Goal: Task Accomplishment & Management: Use online tool/utility

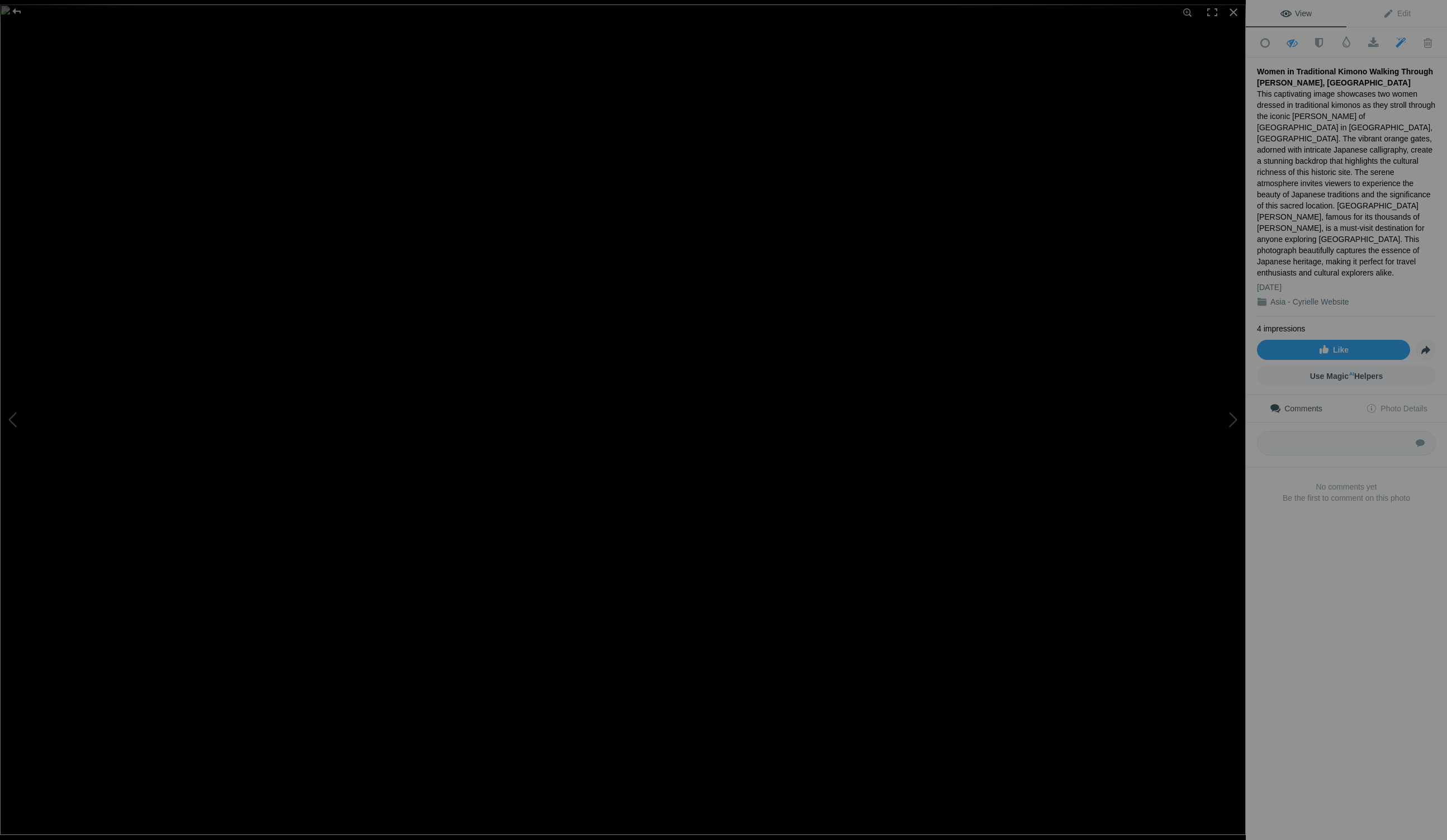
click at [867, 141] on img at bounding box center [623, 420] width 1246 height 831
click at [137, 380] on img at bounding box center [604, 441] width 1339 height 893
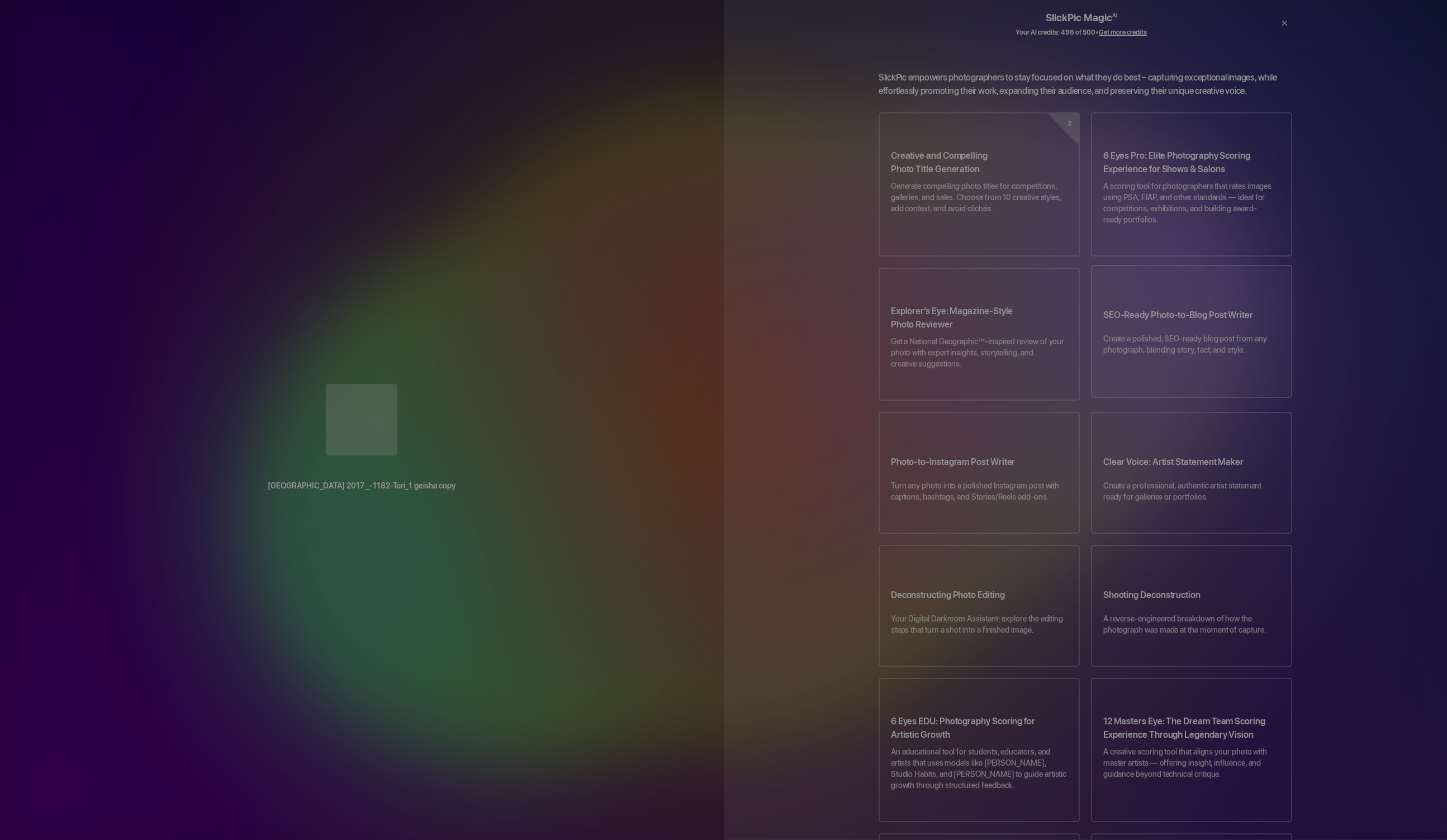
click at [1144, 302] on h3 "SEO-Ready Photo-to-Blog Post Writer" at bounding box center [1191, 317] width 177 height 31
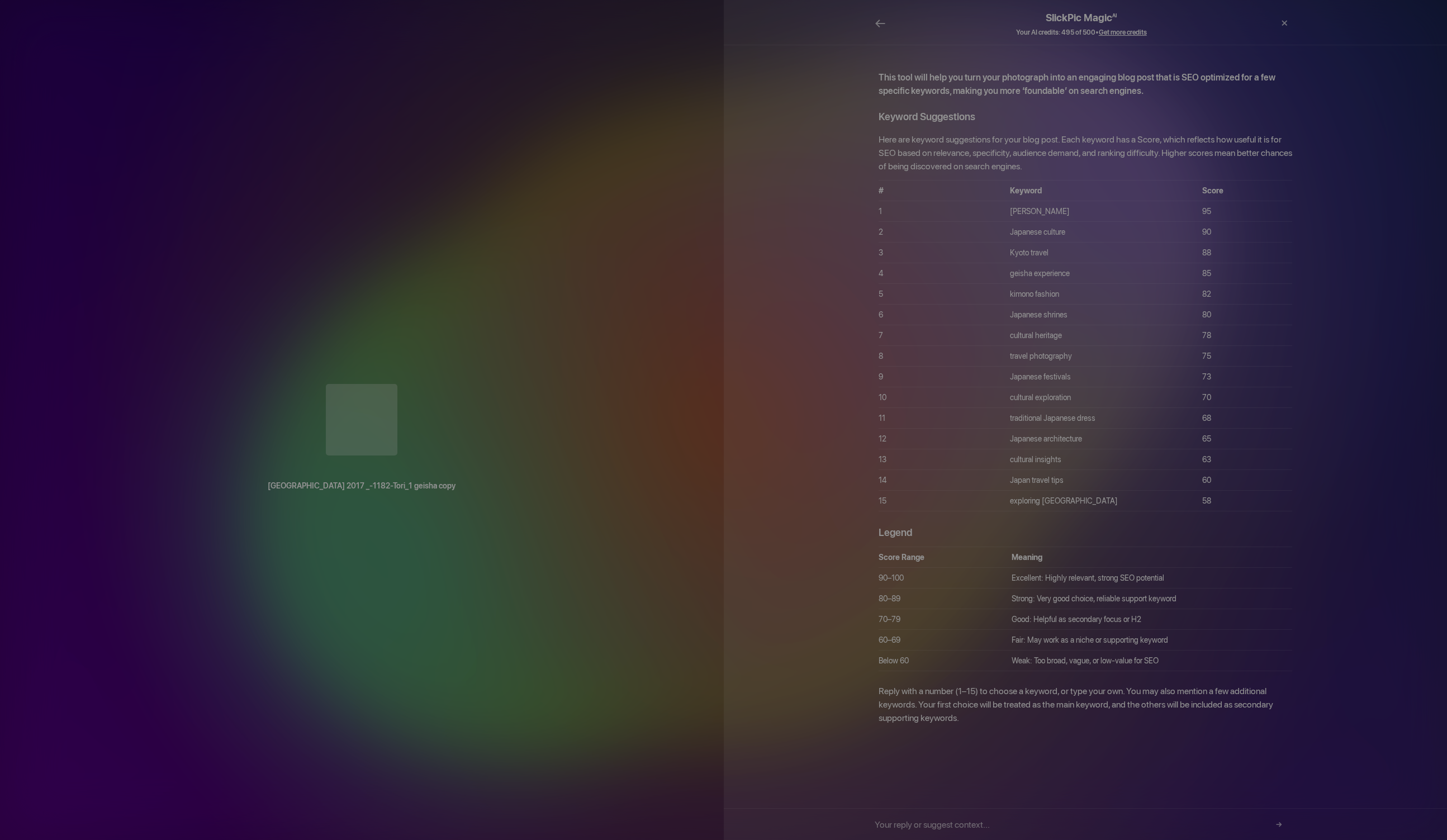
click at [1079, 201] on td "[PERSON_NAME]" at bounding box center [1106, 211] width 192 height 21
click at [1081, 201] on td "[PERSON_NAME]" at bounding box center [1106, 211] width 192 height 21
drag, startPoint x: 1015, startPoint y: 197, endPoint x: 1055, endPoint y: 192, distance: 40.3
click at [1055, 201] on tr "1 [PERSON_NAME] 95" at bounding box center [1086, 211] width 414 height 21
click at [1055, 201] on td "[PERSON_NAME]" at bounding box center [1106, 211] width 192 height 21
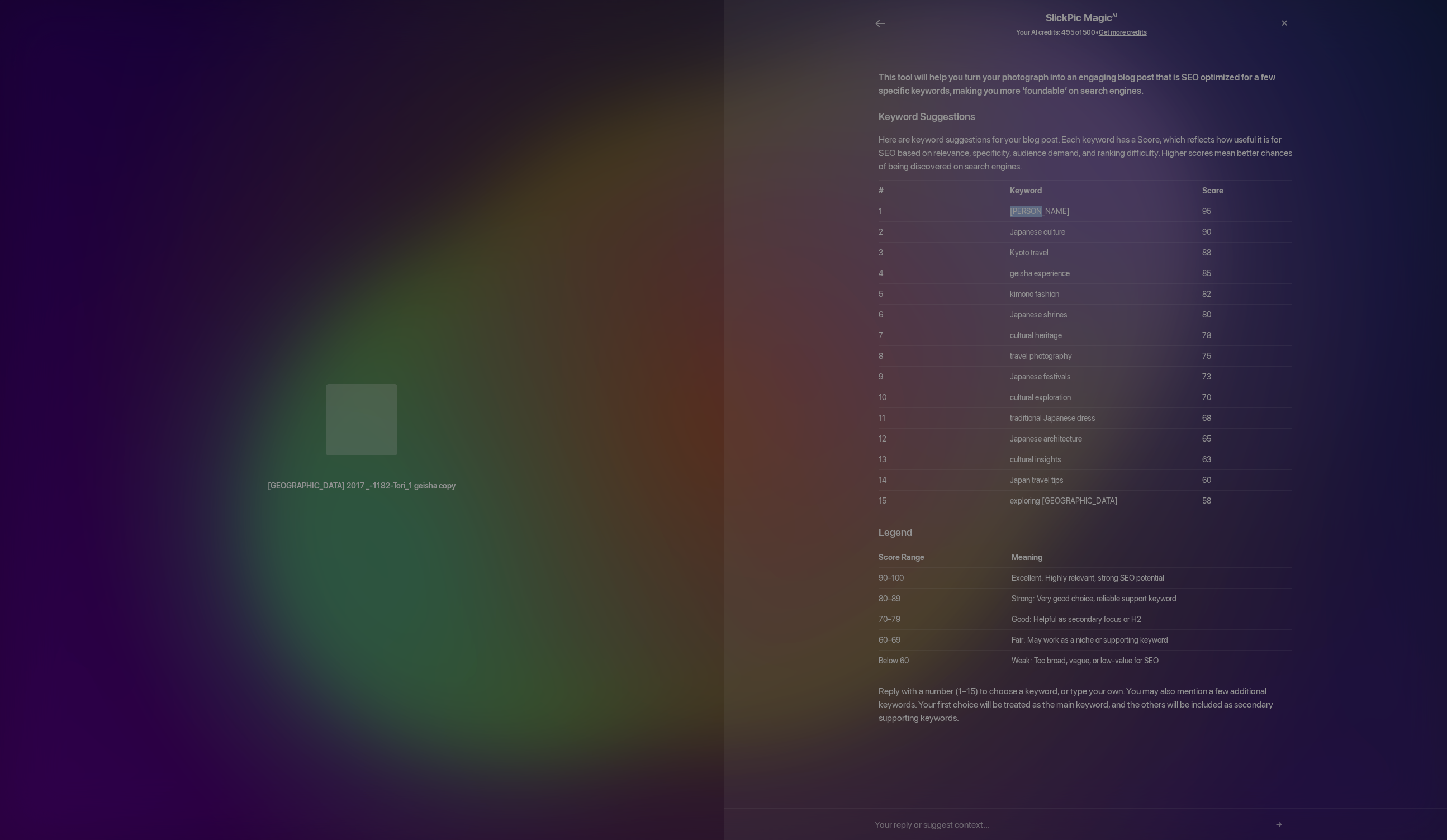
click at [1055, 201] on td "[PERSON_NAME]" at bounding box center [1106, 211] width 192 height 21
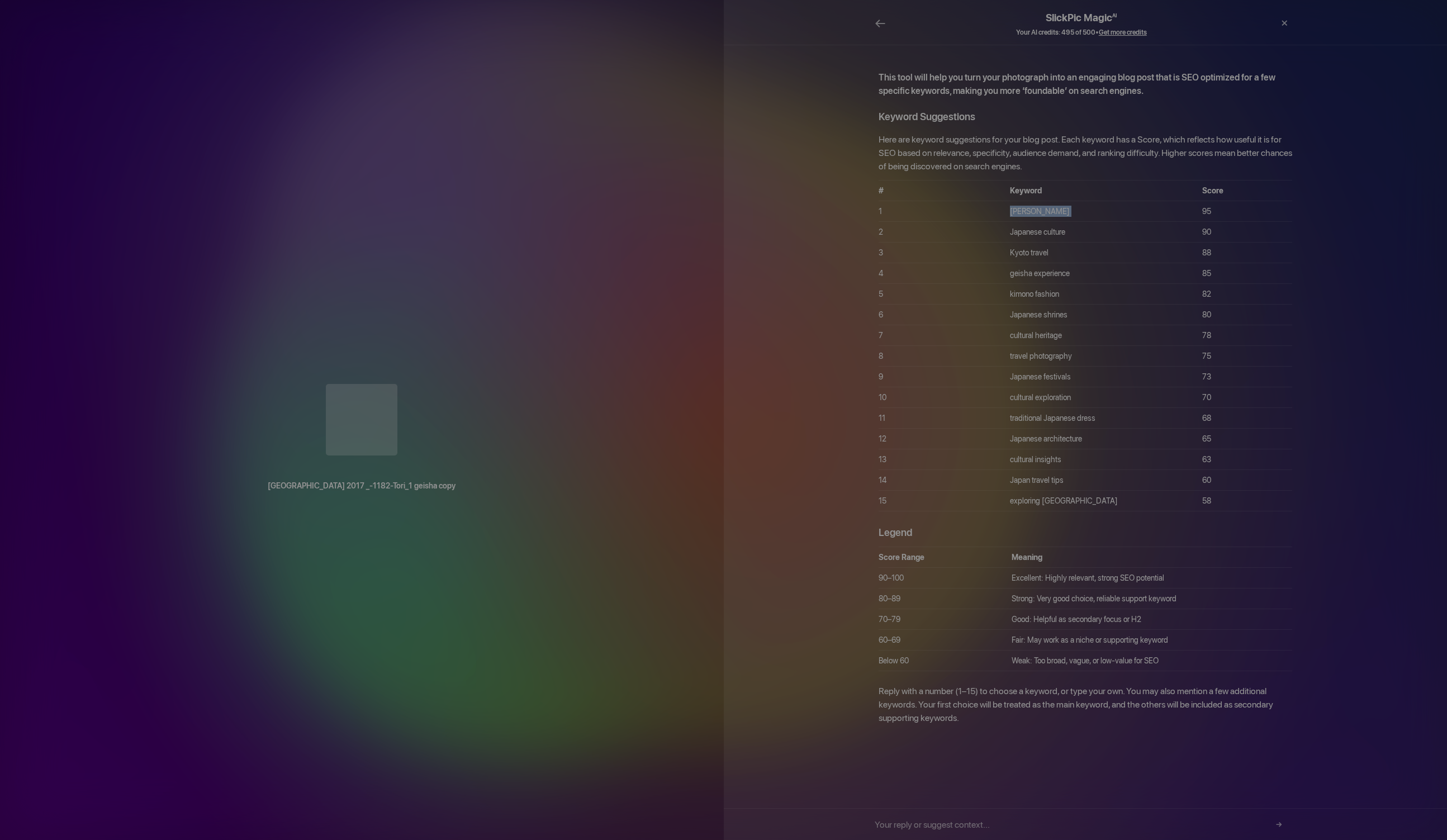
click at [433, 384] on div at bounding box center [361, 421] width 679 height 74
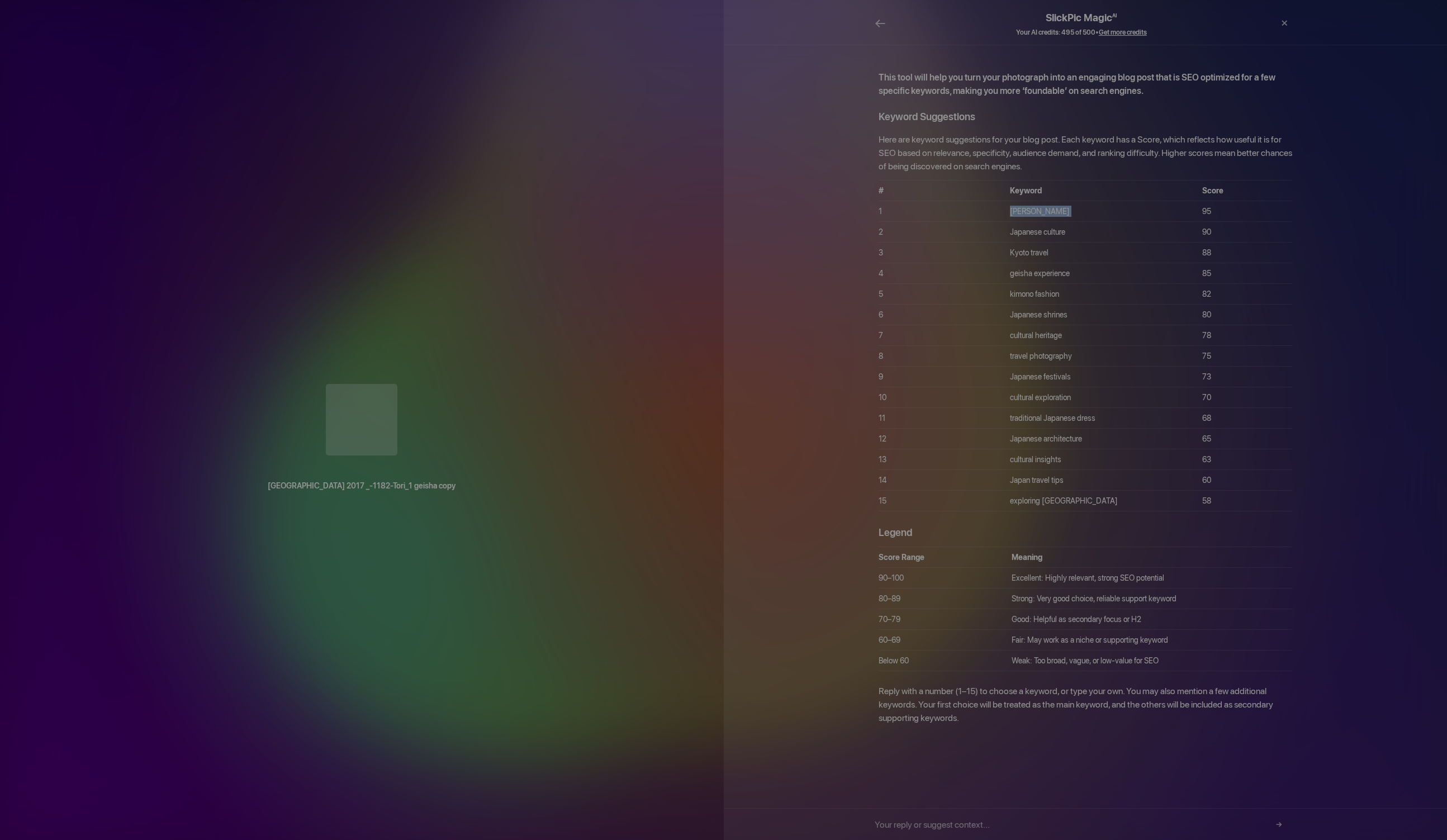
click at [715, 23] on div "[GEOGRAPHIC_DATA] 2017 _-1182-Tori_1 geisha copy" at bounding box center [362, 420] width 724 height 840
drag, startPoint x: 714, startPoint y: 23, endPoint x: 700, endPoint y: 34, distance: 17.8
click at [700, 34] on div "[GEOGRAPHIC_DATA] 2017 _-1182-Tori_1 geisha copy" at bounding box center [362, 420] width 724 height 840
drag, startPoint x: 699, startPoint y: 34, endPoint x: 692, endPoint y: 38, distance: 8.1
click at [693, 37] on div "[GEOGRAPHIC_DATA] 2017 _-1182-Tori_1 geisha copy" at bounding box center [362, 420] width 724 height 840
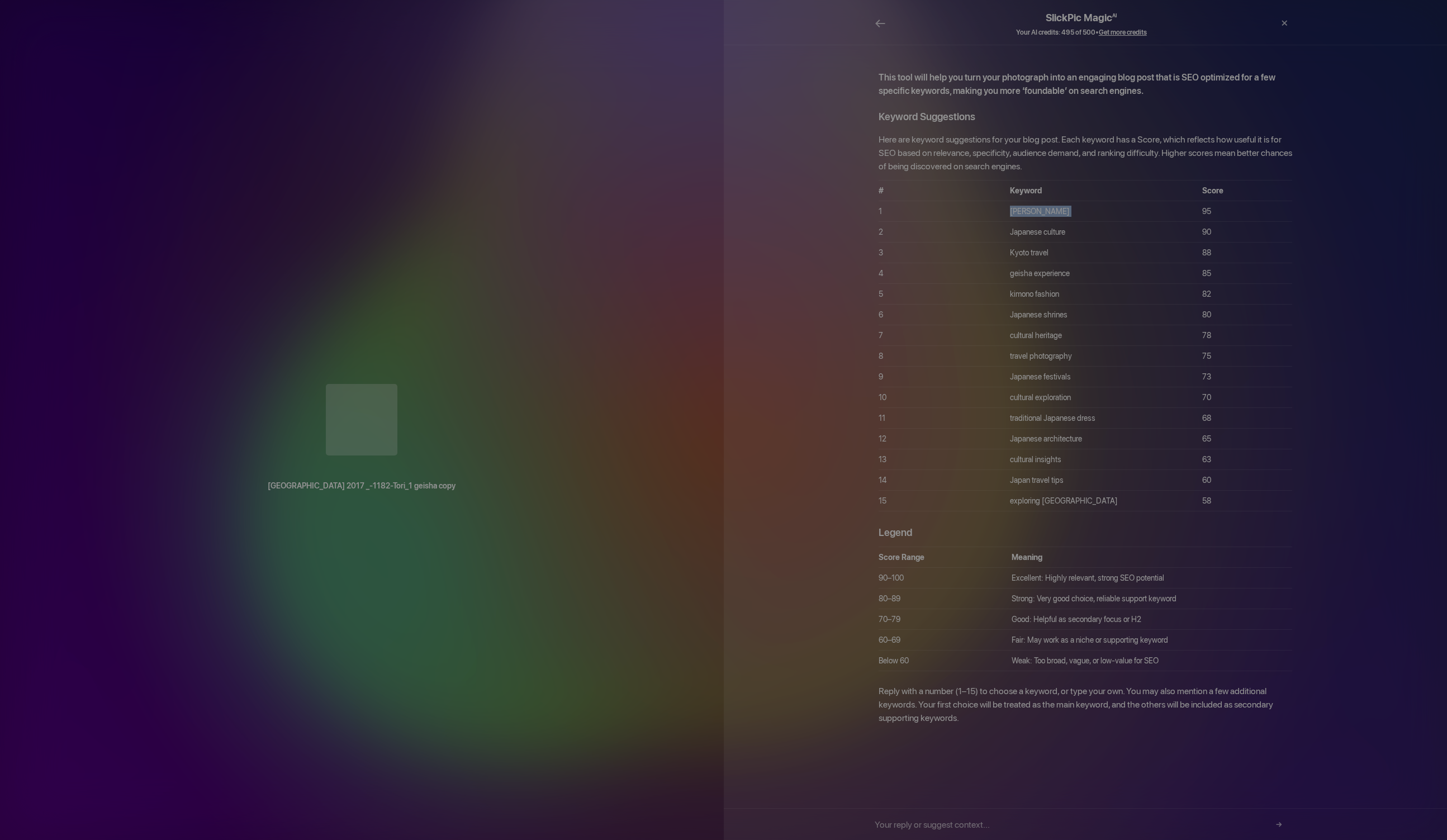
click at [686, 30] on div "[GEOGRAPHIC_DATA] 2017 _-1182-Tori_1 geisha copy" at bounding box center [362, 420] width 724 height 840
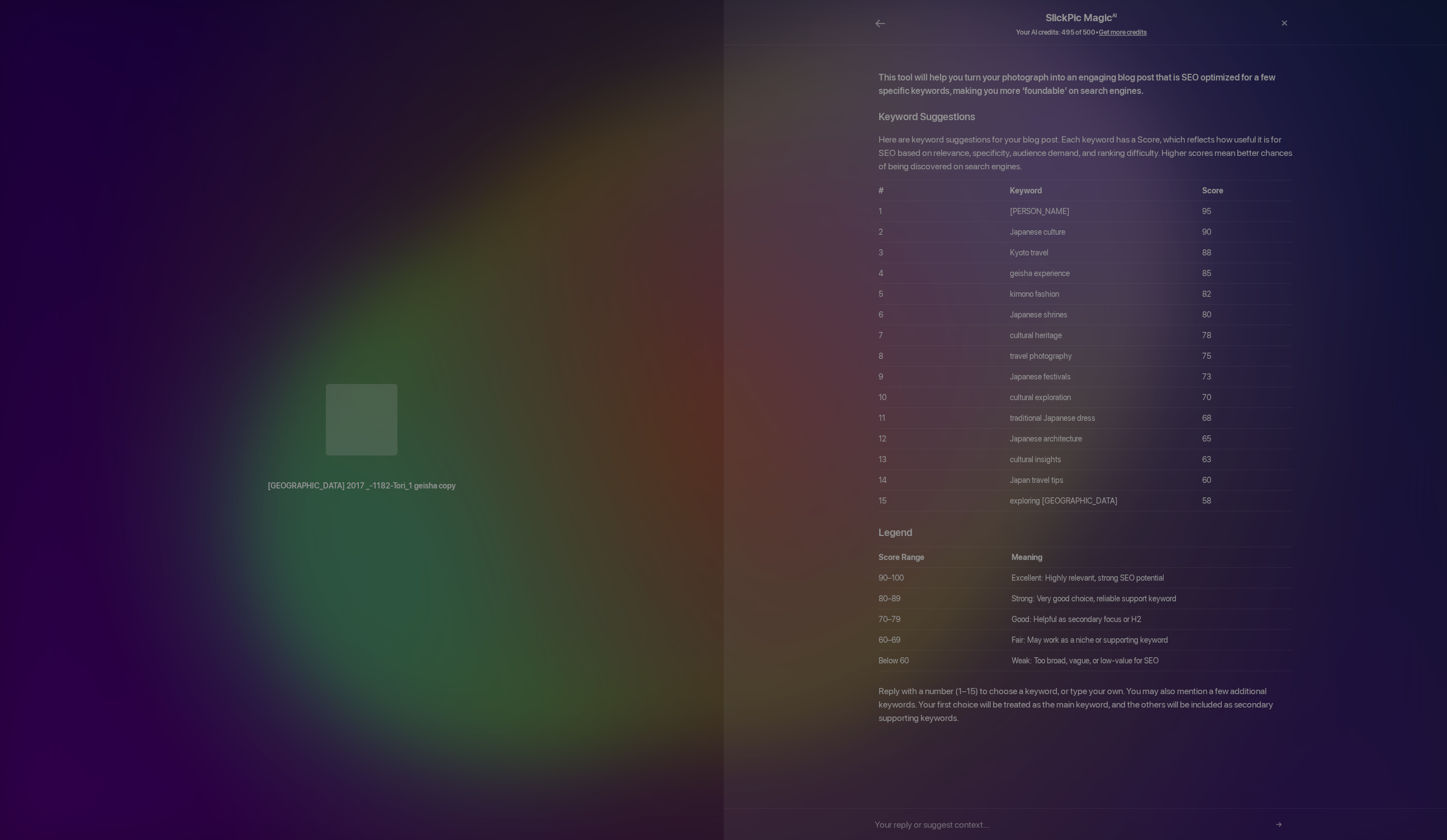
click at [1010, 201] on td "1" at bounding box center [944, 211] width 132 height 21
drag, startPoint x: 1012, startPoint y: 197, endPoint x: 1034, endPoint y: 199, distance: 22.1
click at [1034, 201] on tr "1 [PERSON_NAME] 95" at bounding box center [1086, 211] width 414 height 21
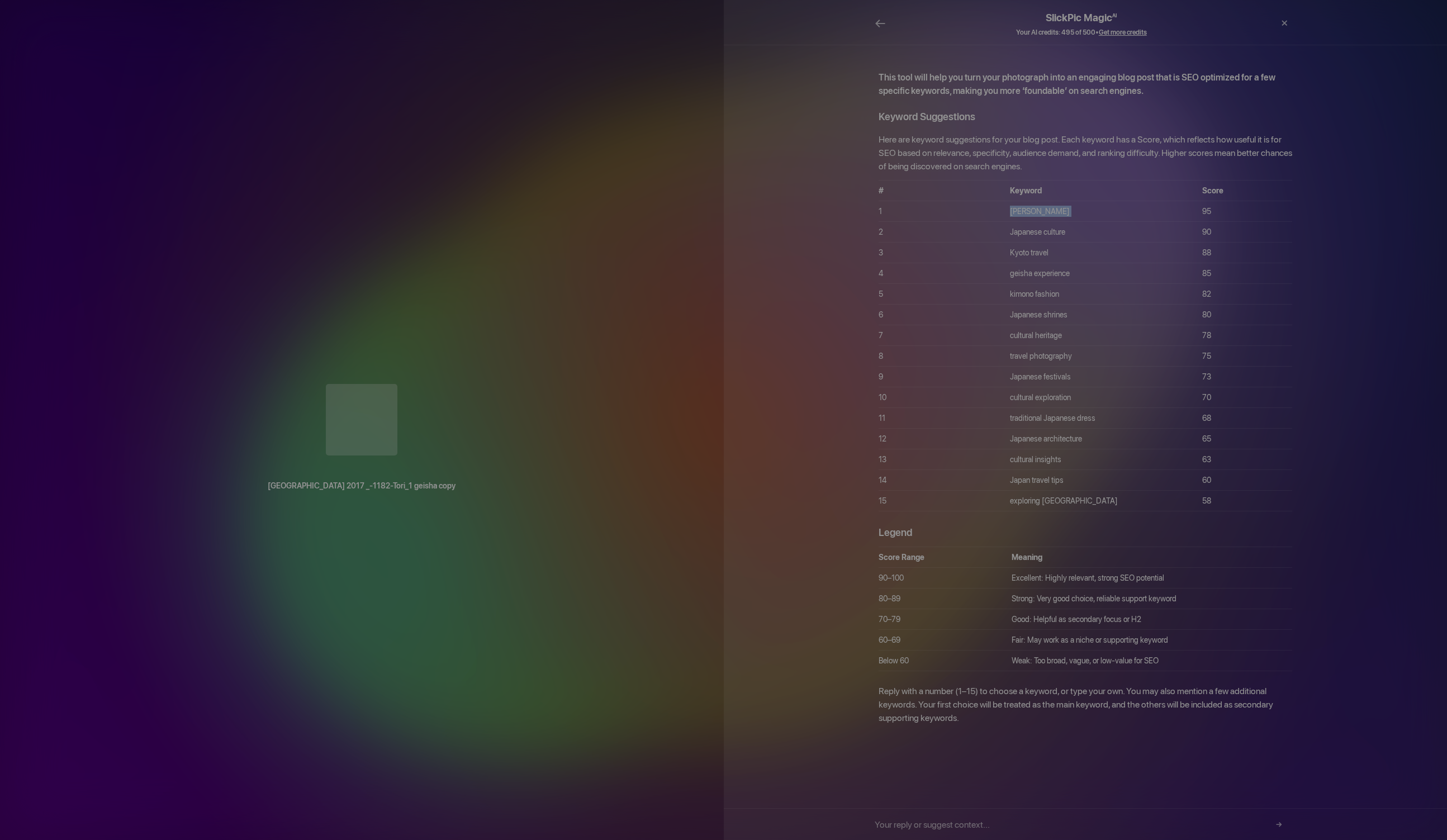
drag, startPoint x: 1036, startPoint y: 197, endPoint x: 1075, endPoint y: 187, distance: 40.3
click at [1079, 201] on td "[PERSON_NAME]" at bounding box center [1106, 211] width 192 height 21
copy td "[PERSON_NAME]"
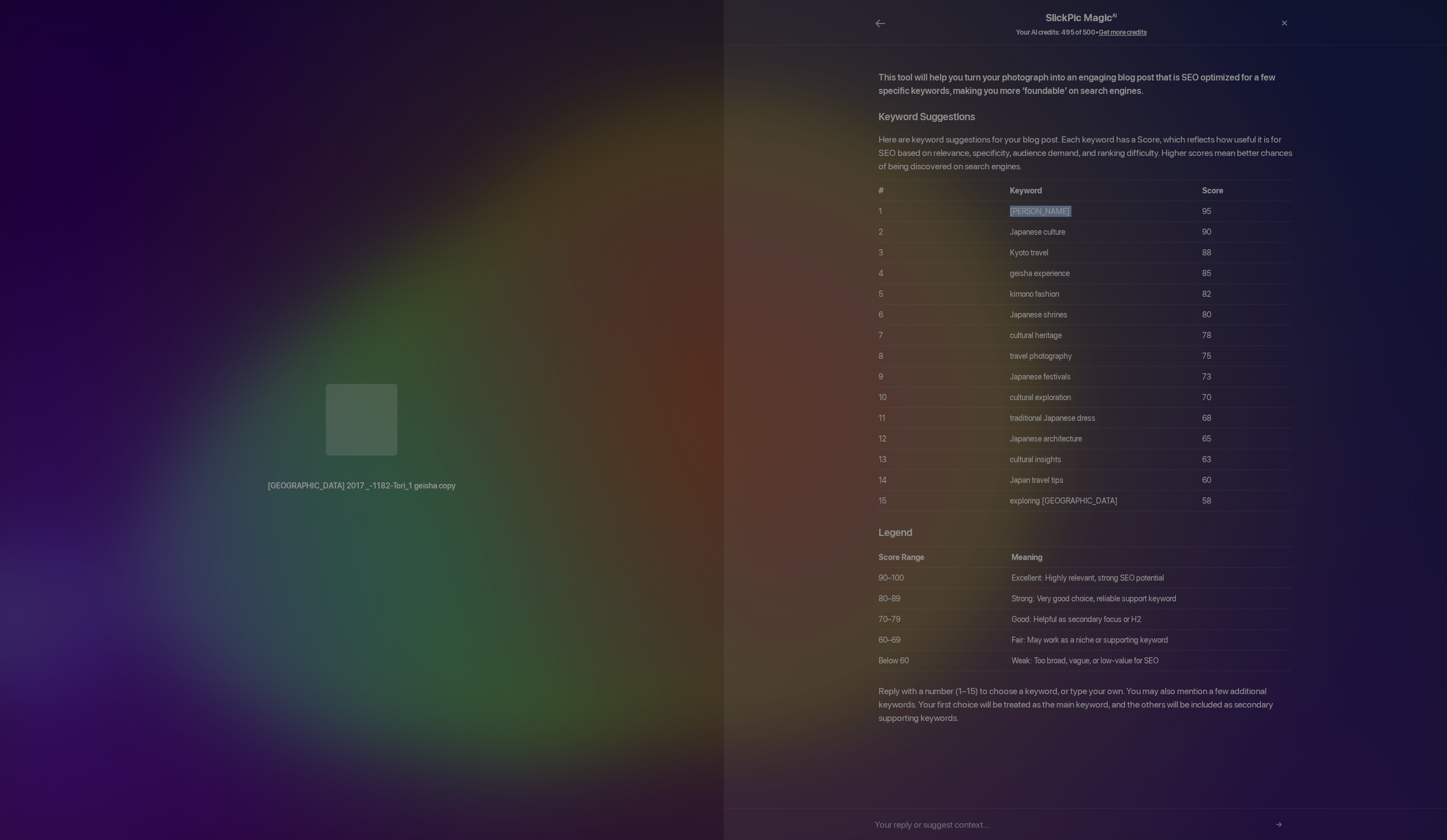
click at [8, 469] on div "[GEOGRAPHIC_DATA] 2017 _-1182-Tori_1 geisha copy" at bounding box center [362, 421] width 724 height 96
click at [3, 469] on div "[GEOGRAPHIC_DATA] 2017 _-1182-Tori_1 geisha copy" at bounding box center [362, 421] width 724 height 96
click at [42, 458] on div at bounding box center [361, 421] width 679 height 74
click at [70, 458] on div at bounding box center [361, 421] width 679 height 74
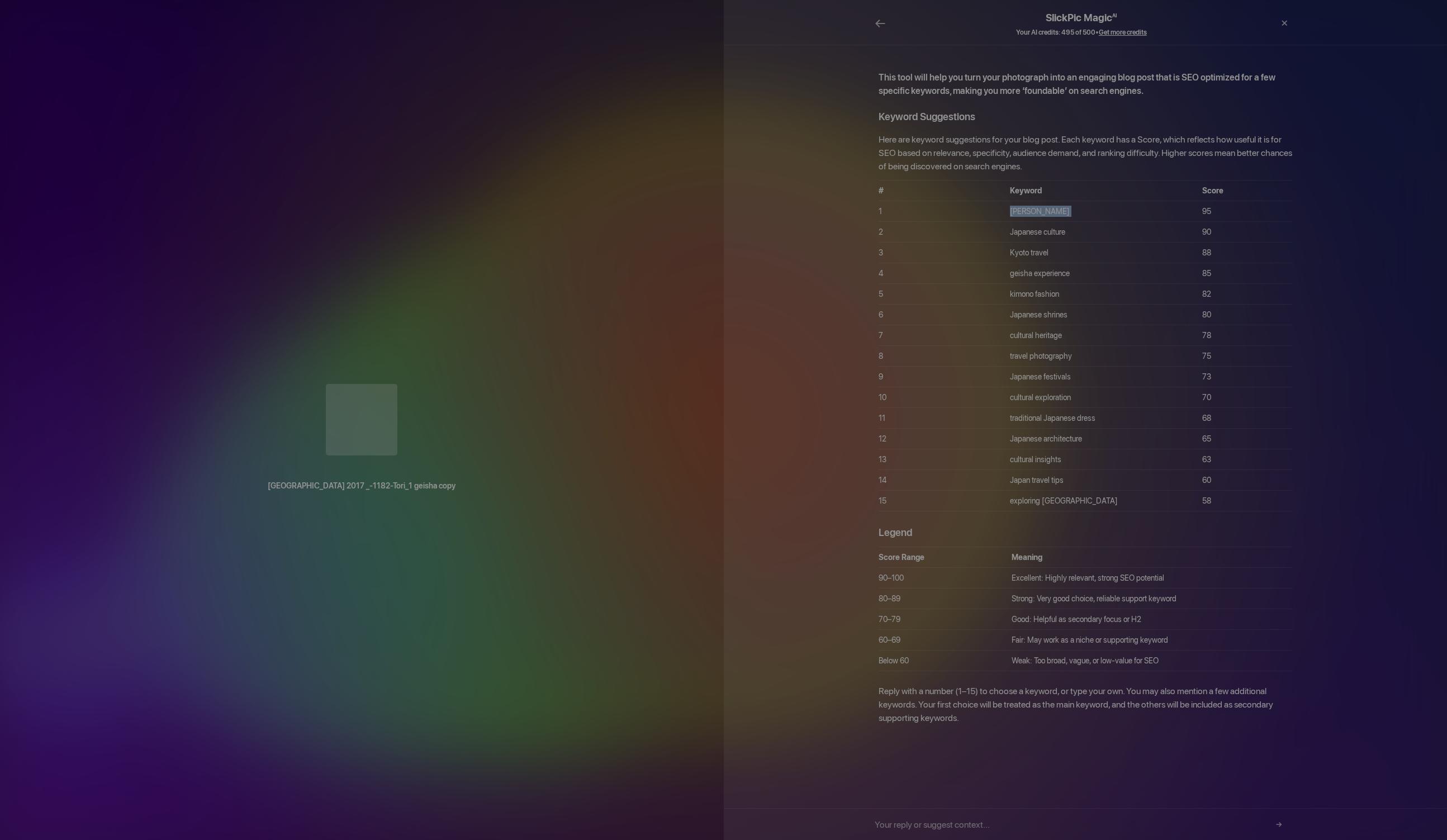
click at [72, 469] on div "[GEOGRAPHIC_DATA] 2017 _-1182-Tori_1 geisha copy" at bounding box center [362, 421] width 724 height 96
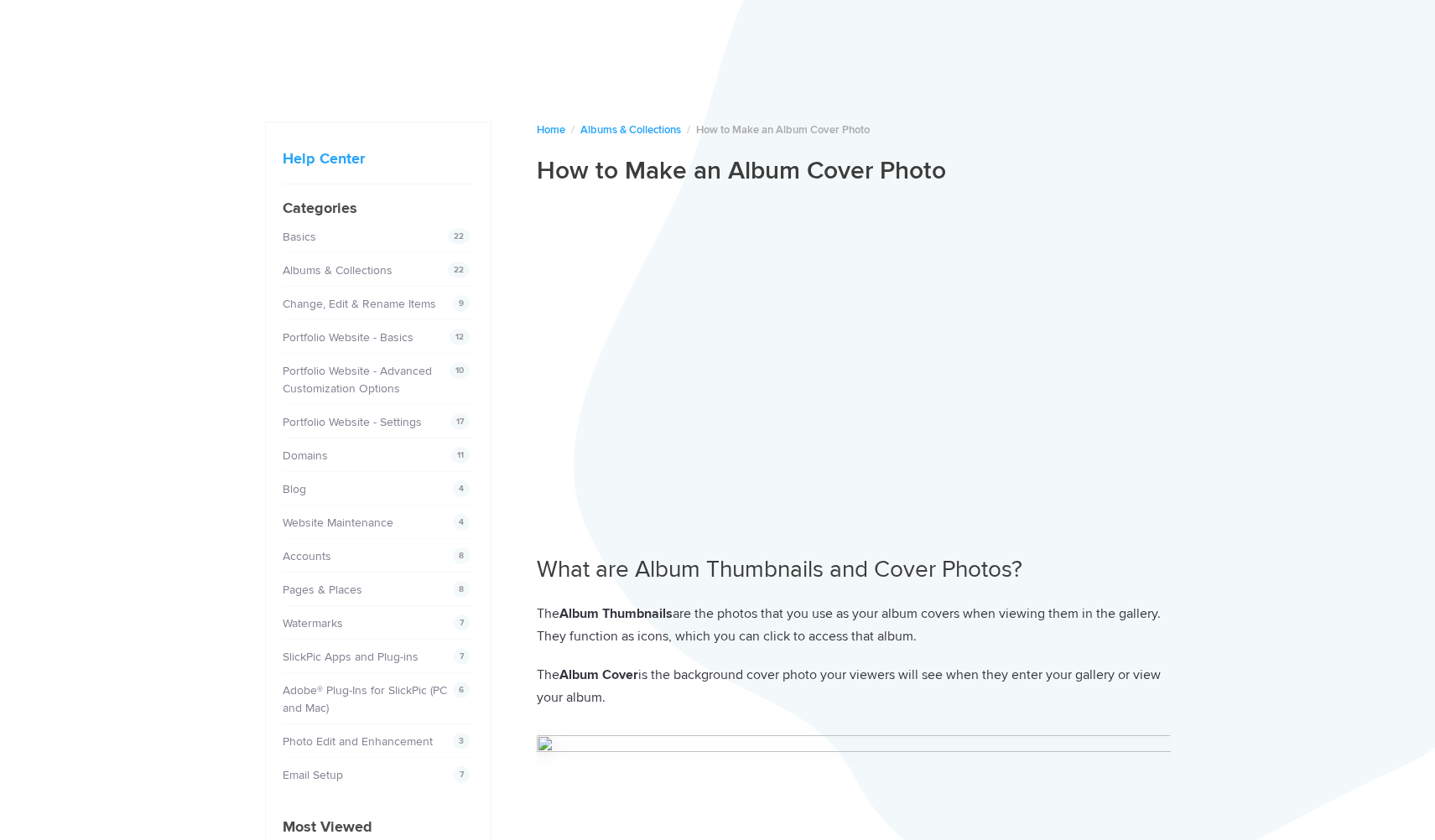
scroll to position [38, 0]
